Goal: Check status: Check status

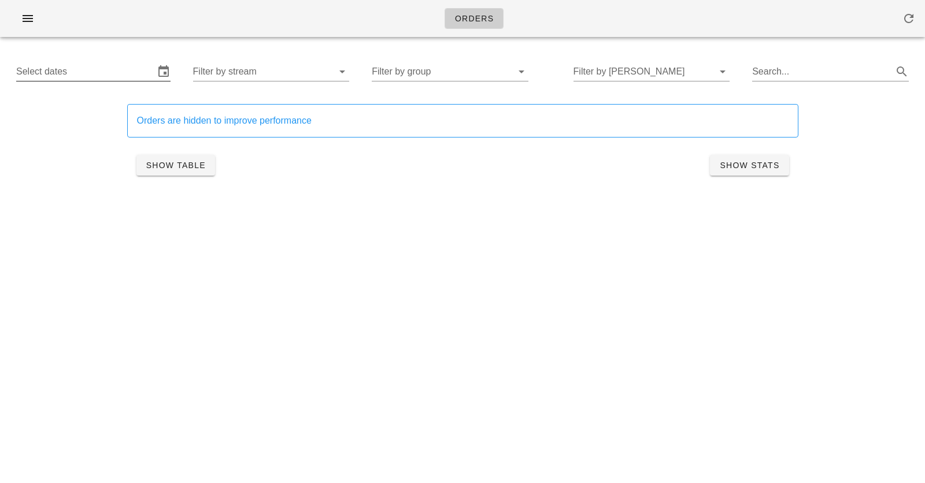
click at [126, 62] on input "Select dates" at bounding box center [85, 71] width 138 height 19
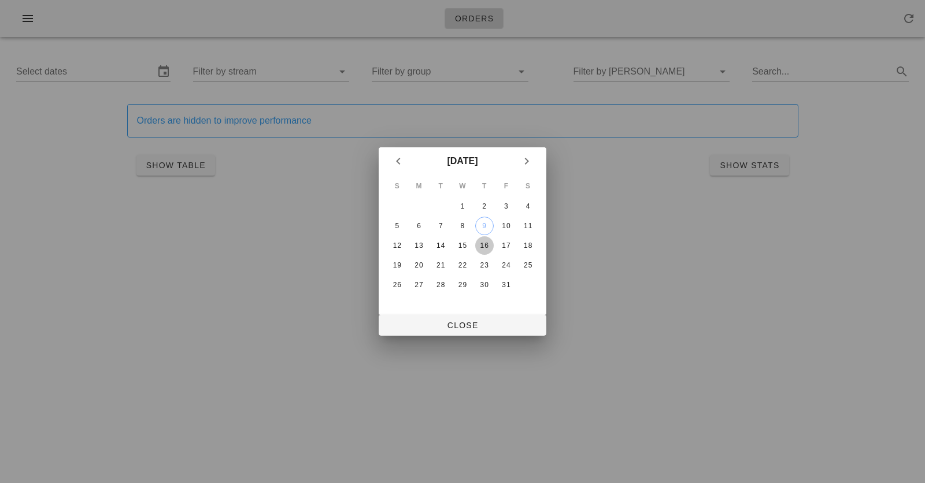
drag, startPoint x: 479, startPoint y: 246, endPoint x: 538, endPoint y: 246, distance: 59.0
click at [538, 246] on tr "12 13 14 15 16 17 18" at bounding box center [463, 246] width 152 height 19
click at [529, 246] on div "18" at bounding box center [528, 246] width 19 height 8
click at [485, 242] on div "16" at bounding box center [484, 246] width 19 height 8
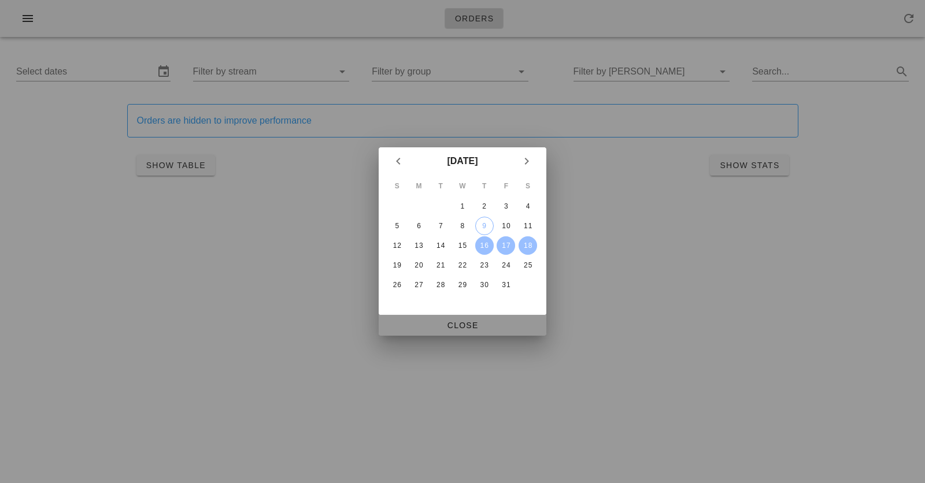
click at [441, 315] on button "Close" at bounding box center [463, 325] width 168 height 21
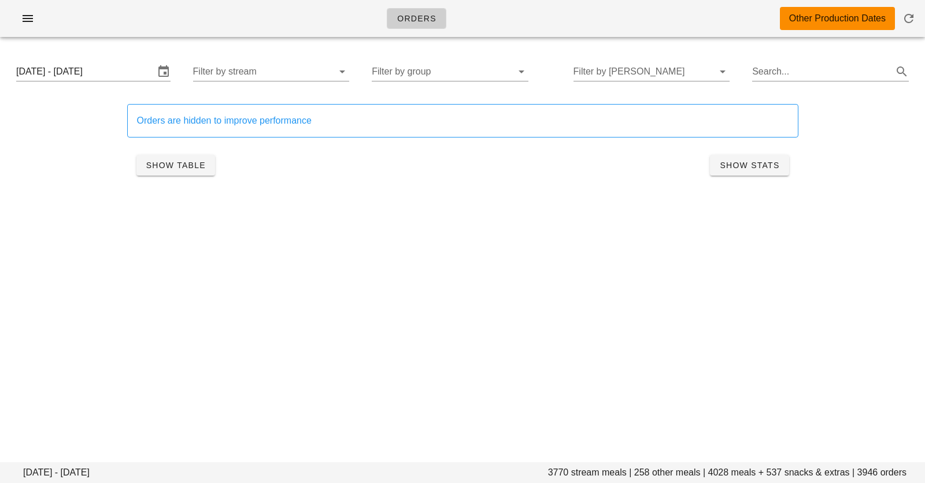
click at [718, 471] on footer "[DATE] - [DATE] stream meals | 258 other meals | 4028 meals + 537 snacks & extr…" at bounding box center [462, 473] width 925 height 21
copy footer "4028"
click at [104, 75] on input "[DATE] - [DATE]" at bounding box center [85, 71] width 138 height 19
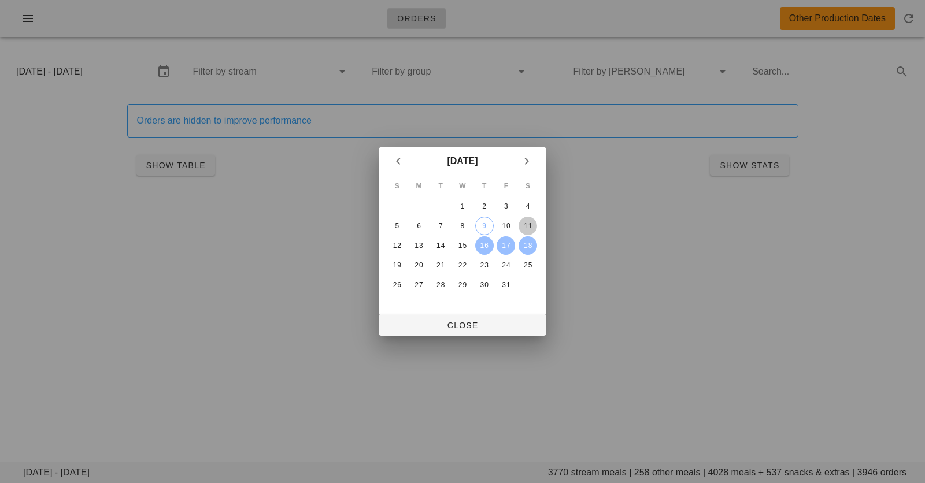
click at [524, 225] on div "11" at bounding box center [528, 226] width 19 height 8
click at [476, 223] on div "9" at bounding box center [484, 226] width 17 height 8
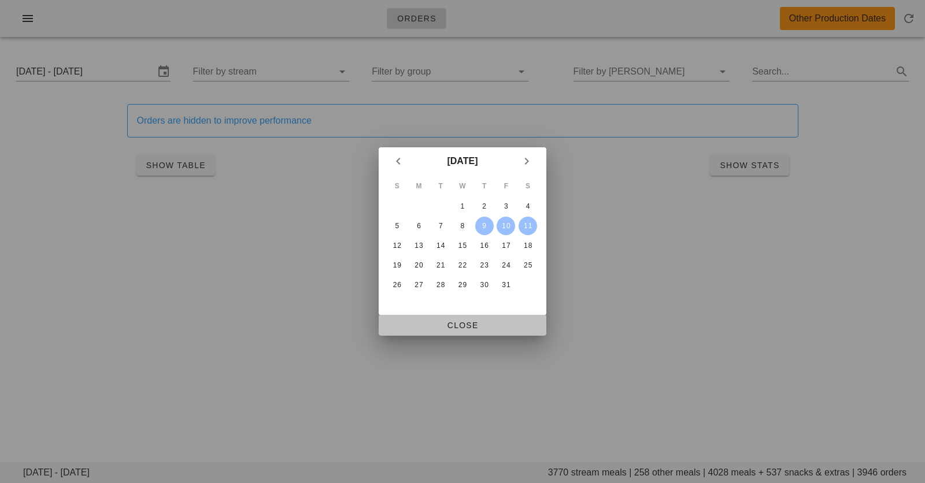
click at [471, 324] on span "Close" at bounding box center [462, 325] width 149 height 9
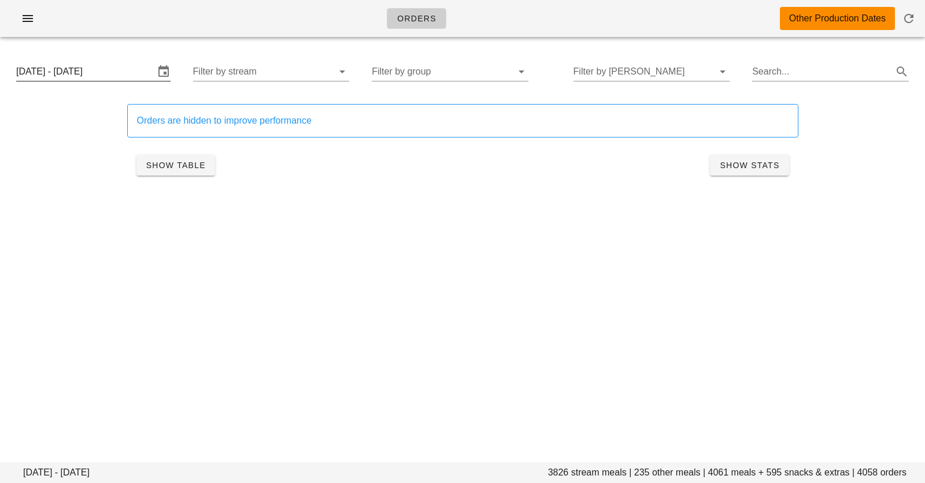
click at [87, 71] on input "[DATE] - [DATE]" at bounding box center [85, 71] width 138 height 19
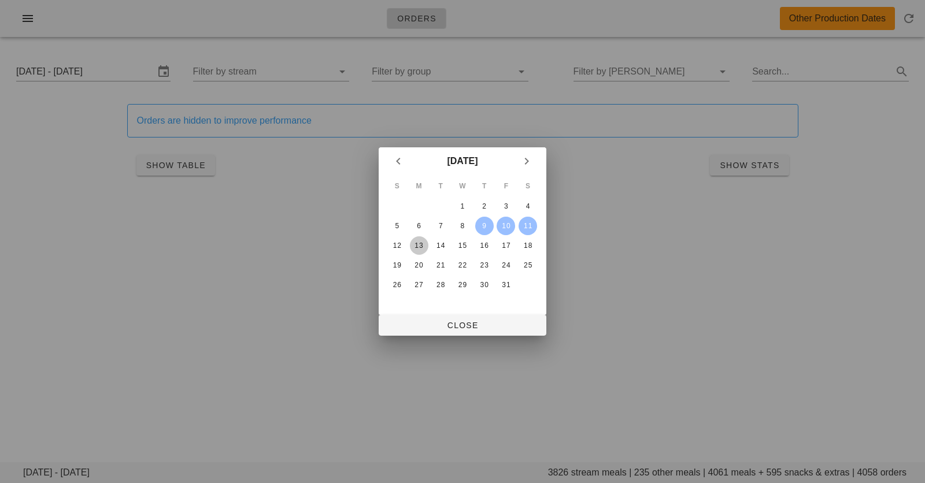
click at [419, 245] on div "13" at bounding box center [419, 246] width 19 height 8
click at [468, 246] on div "15" at bounding box center [462, 246] width 19 height 8
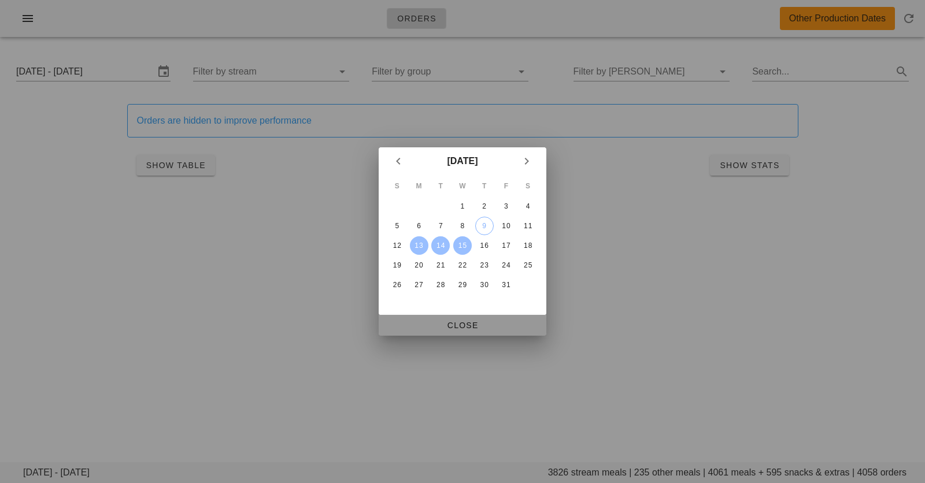
click at [456, 327] on span "Close" at bounding box center [462, 325] width 149 height 9
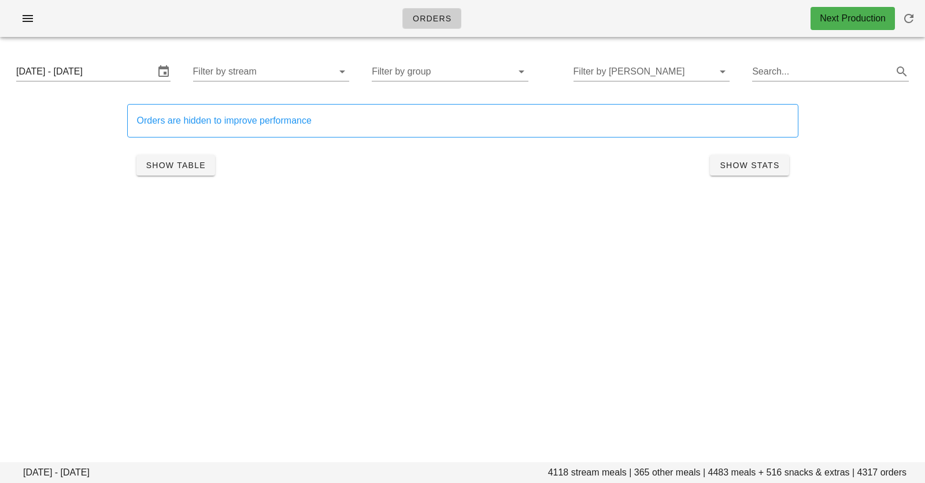
click at [187, 24] on div "Orders Next Production" at bounding box center [462, 18] width 925 height 37
click at [248, 10] on div "Orders Next Production" at bounding box center [462, 18] width 925 height 37
click at [325, 14] on div "Orders Next Production" at bounding box center [462, 18] width 925 height 37
